Goal: Navigation & Orientation: Find specific page/section

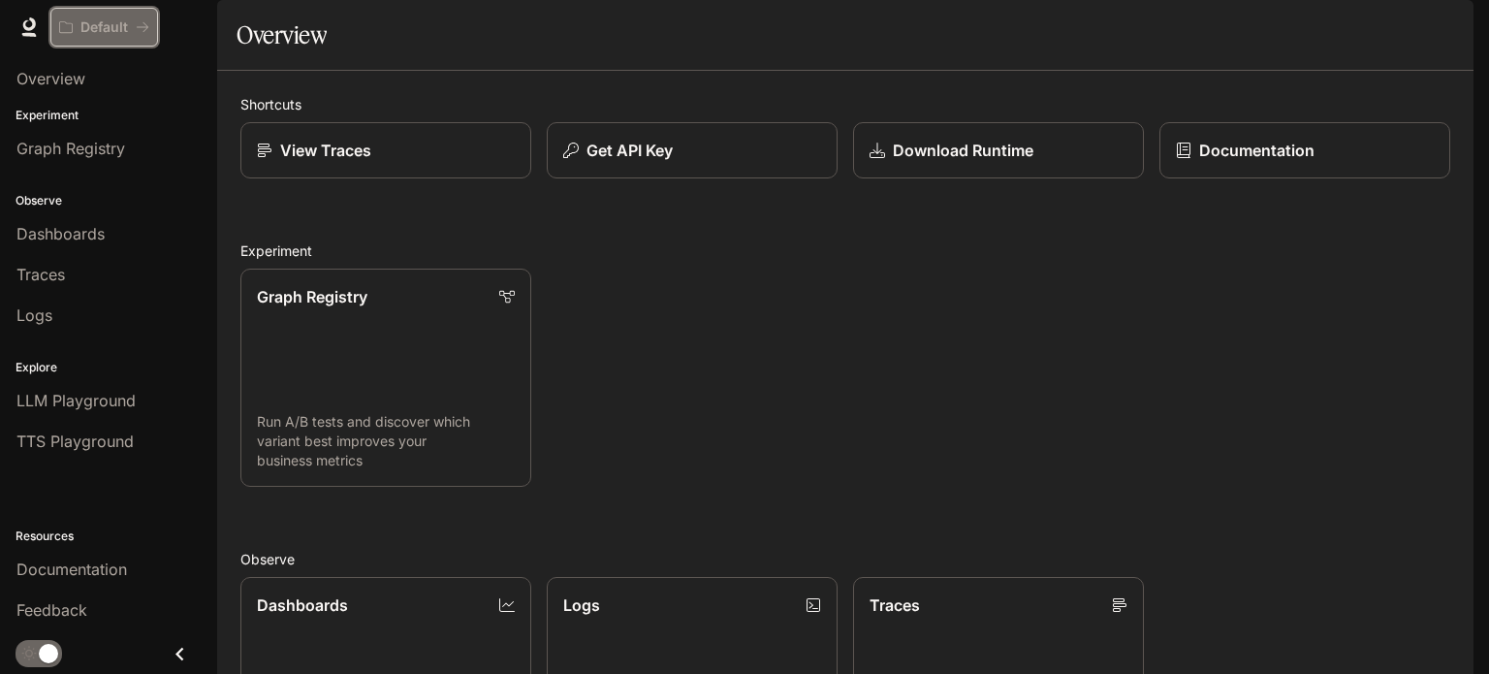
click at [146, 25] on icon "All workspaces" at bounding box center [143, 27] width 12 height 10
click at [419, 179] on link "View Traces" at bounding box center [386, 150] width 294 height 57
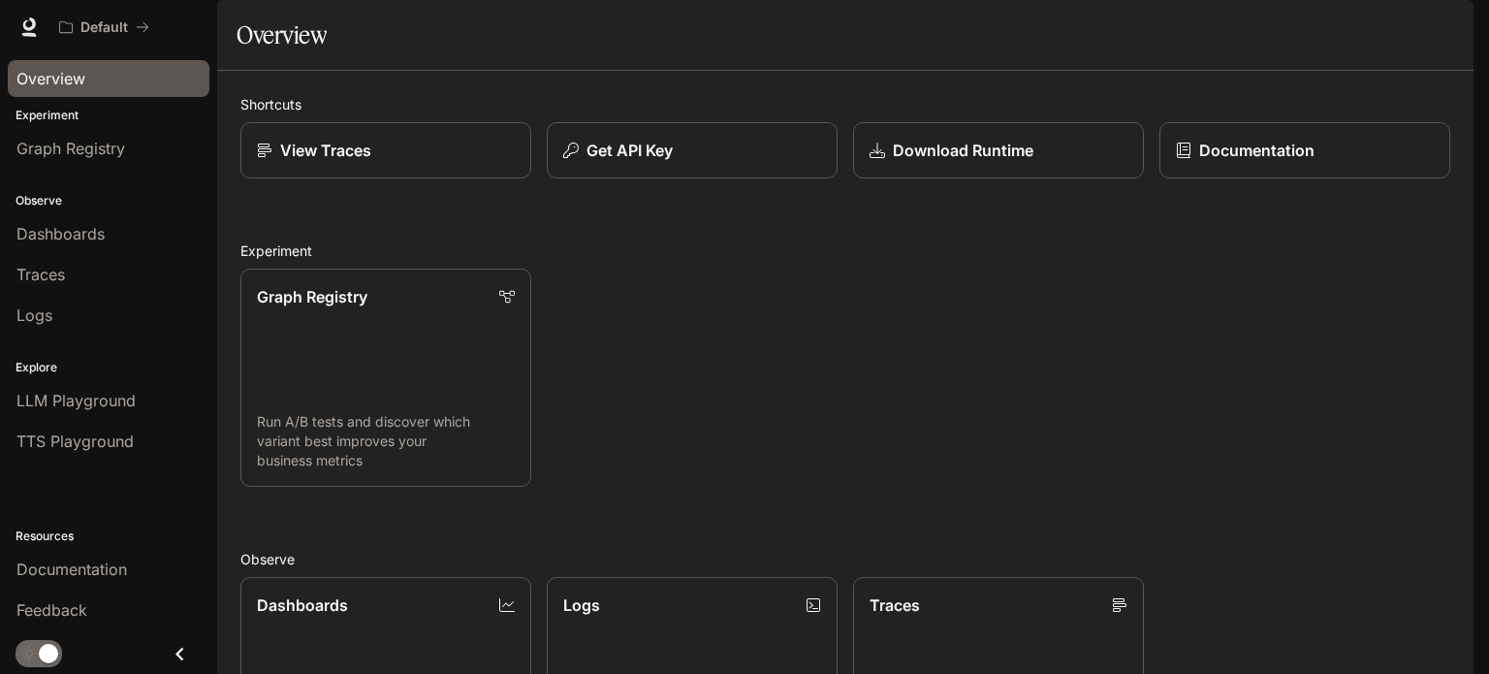
click at [43, 87] on span "Overview" at bounding box center [50, 78] width 69 height 23
